Goal: Transaction & Acquisition: Download file/media

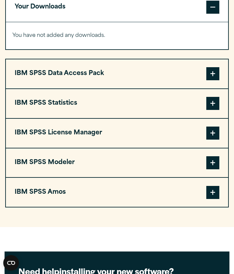
scroll to position [530, 0]
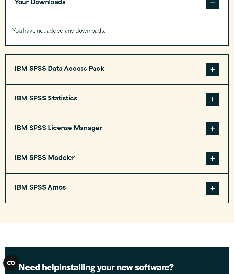
click at [215, 127] on span at bounding box center [212, 128] width 13 height 13
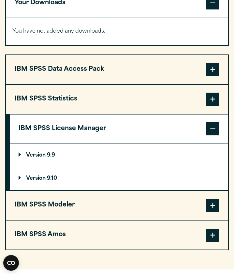
click at [215, 127] on span at bounding box center [212, 128] width 13 height 13
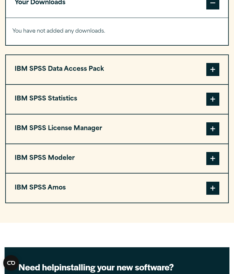
click at [211, 105] on span at bounding box center [212, 99] width 13 height 13
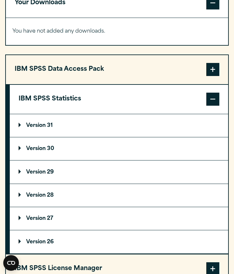
click at [211, 104] on span at bounding box center [212, 99] width 13 height 13
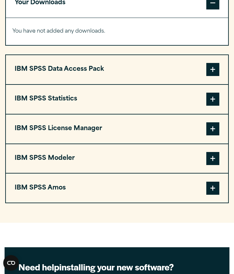
click at [213, 128] on span at bounding box center [212, 128] width 13 height 13
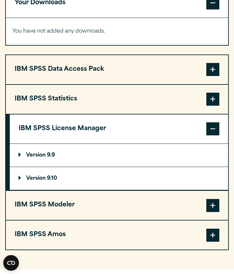
click at [213, 128] on span at bounding box center [212, 128] width 13 height 13
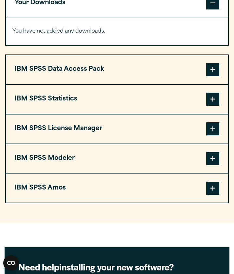
click at [213, 100] on span at bounding box center [212, 99] width 13 height 13
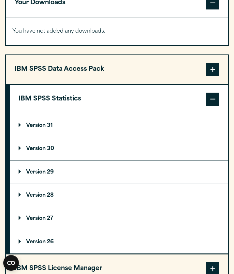
click at [54, 150] on p "Version 30" at bounding box center [37, 148] width 36 height 5
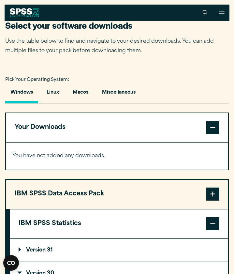
scroll to position [407, 0]
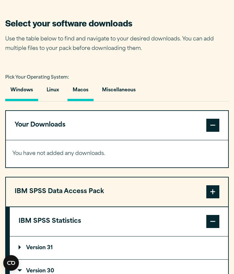
click at [79, 89] on button "Macos" at bounding box center [80, 91] width 26 height 19
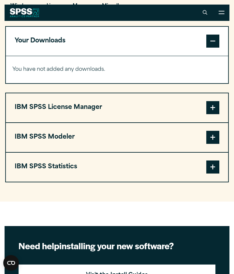
scroll to position [490, 0]
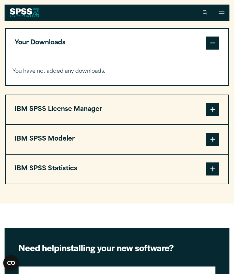
click at [214, 166] on span at bounding box center [212, 168] width 13 height 13
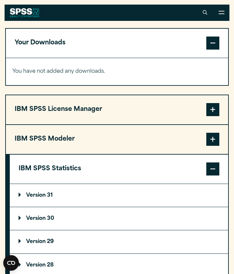
click at [49, 220] on p "Version 30" at bounding box center [37, 218] width 36 height 5
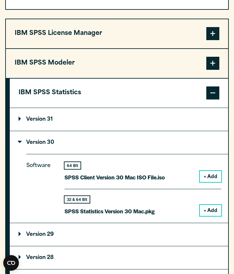
scroll to position [568, 0]
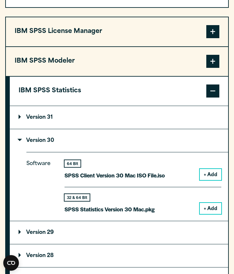
click at [74, 136] on summary "Version 30" at bounding box center [119, 140] width 218 height 23
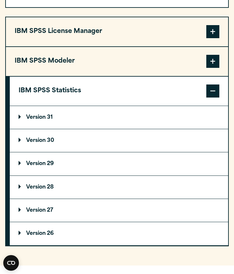
click at [111, 138] on summary "Version 30" at bounding box center [119, 140] width 218 height 23
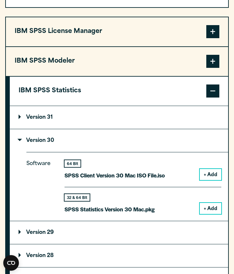
click at [211, 206] on button "+ Add" at bounding box center [211, 208] width 22 height 11
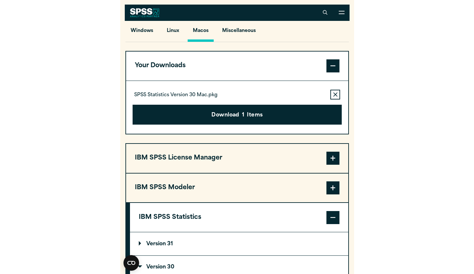
scroll to position [447, 0]
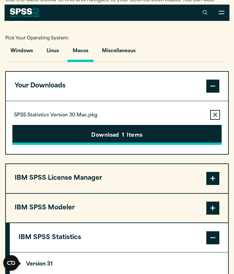
click at [159, 130] on button "Download 1 Items" at bounding box center [116, 135] width 209 height 20
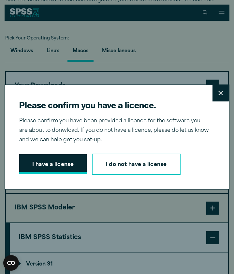
click at [53, 168] on button "I have a license" at bounding box center [53, 164] width 68 height 20
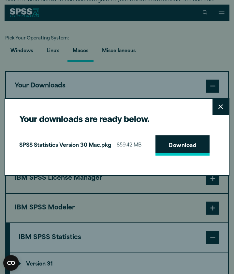
click at [166, 146] on link "Download" at bounding box center [183, 145] width 54 height 20
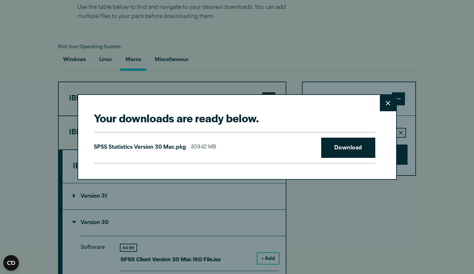
click at [272, 29] on div "Your downloads are ready below. Close SPSS Statistics Version 30 Mac.pkg 859.42…" at bounding box center [237, 137] width 474 height 274
